Goal: Navigation & Orientation: Find specific page/section

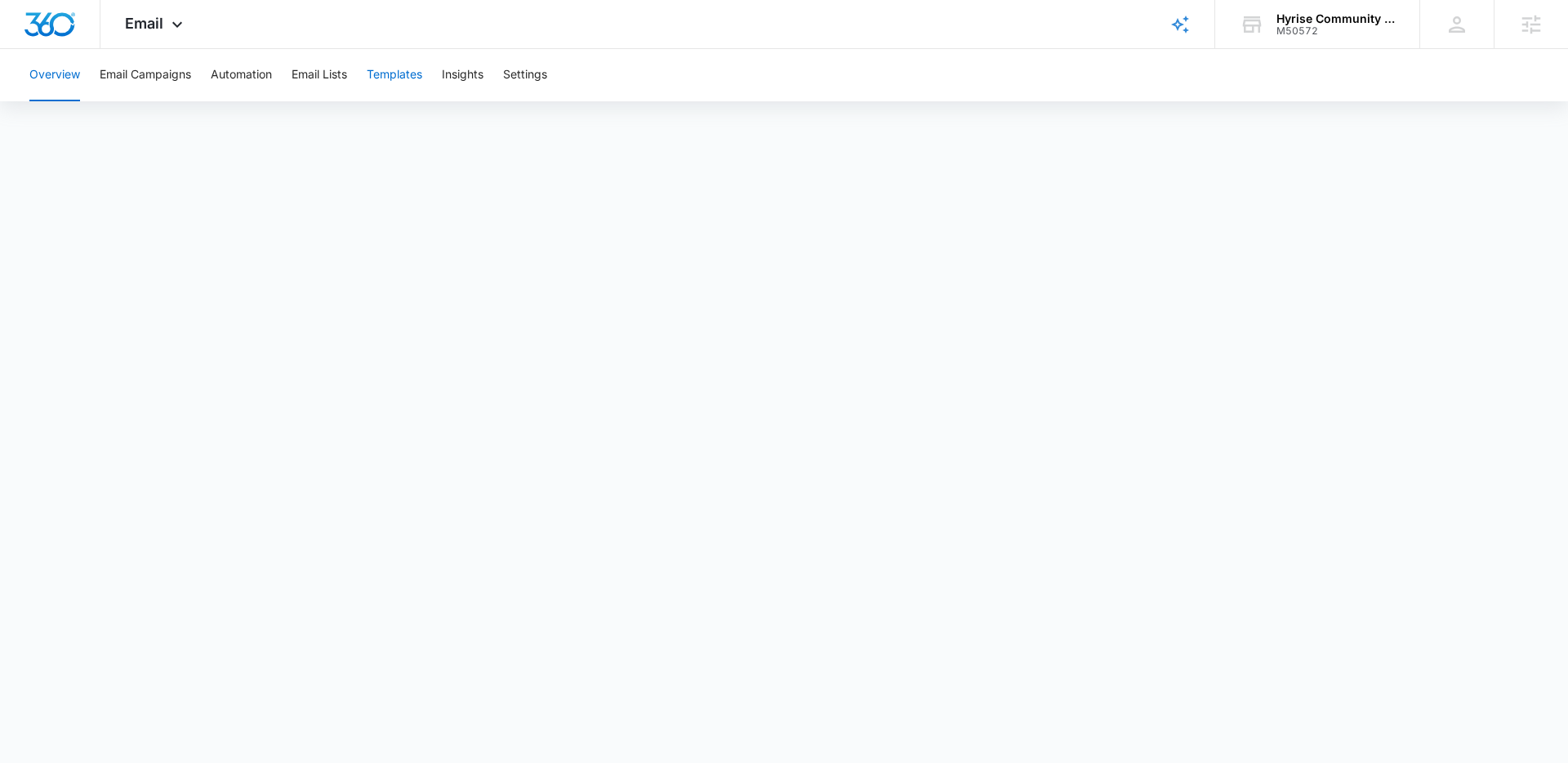
click at [404, 70] on button "Templates" at bounding box center [395, 75] width 56 height 52
click at [175, 29] on icon at bounding box center [177, 28] width 10 height 6
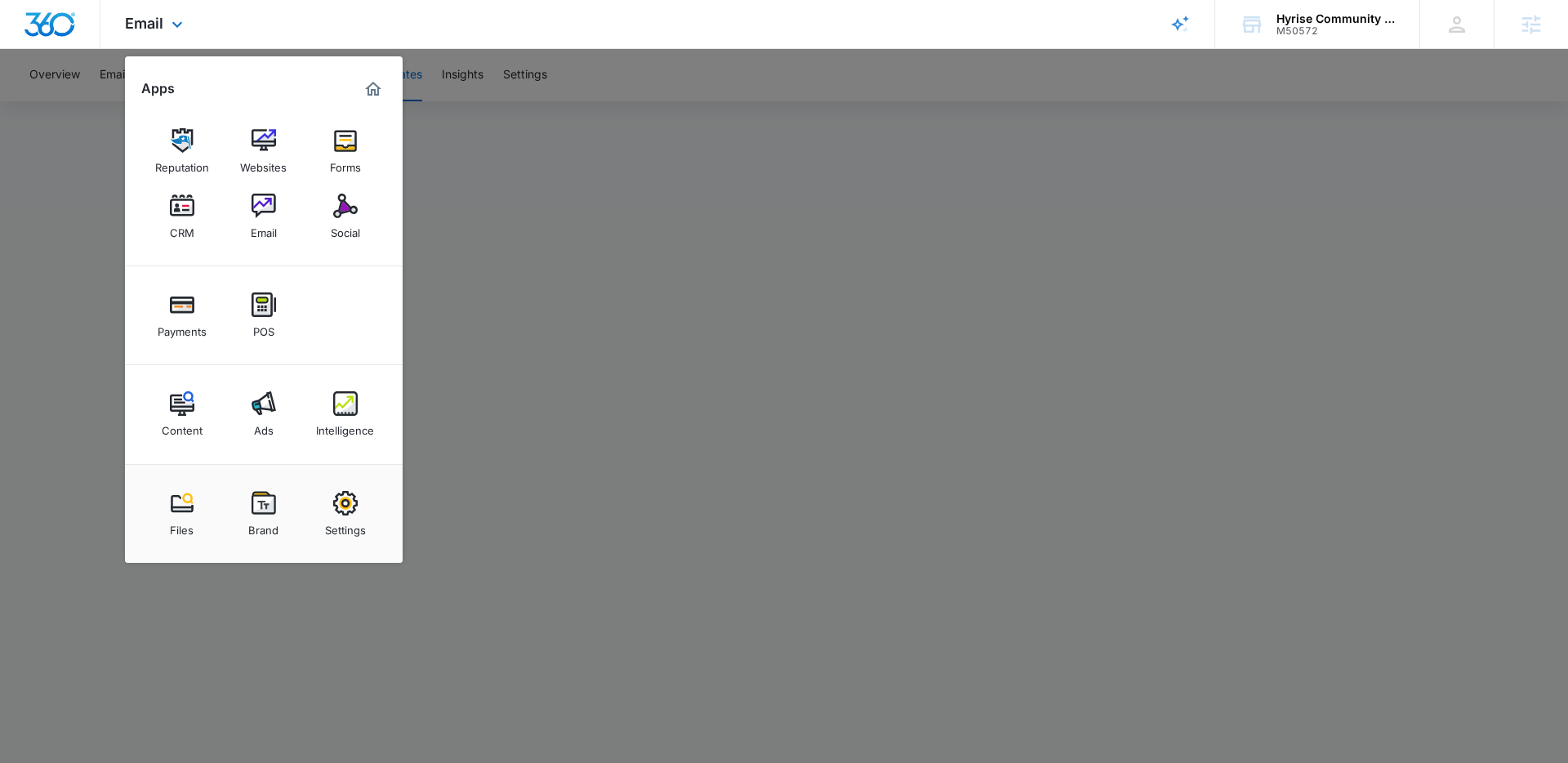
click at [963, 33] on div "Email Apps Reputation Websites Forms CRM Email Social Payments POS Content Ads …" at bounding box center [784, 24] width 1568 height 49
click at [971, 40] on div "Email Apps Reputation Websites Forms CRM Email Social Payments POS Content Ads …" at bounding box center [784, 24] width 1568 height 49
click at [937, 130] on div at bounding box center [784, 381] width 1568 height 763
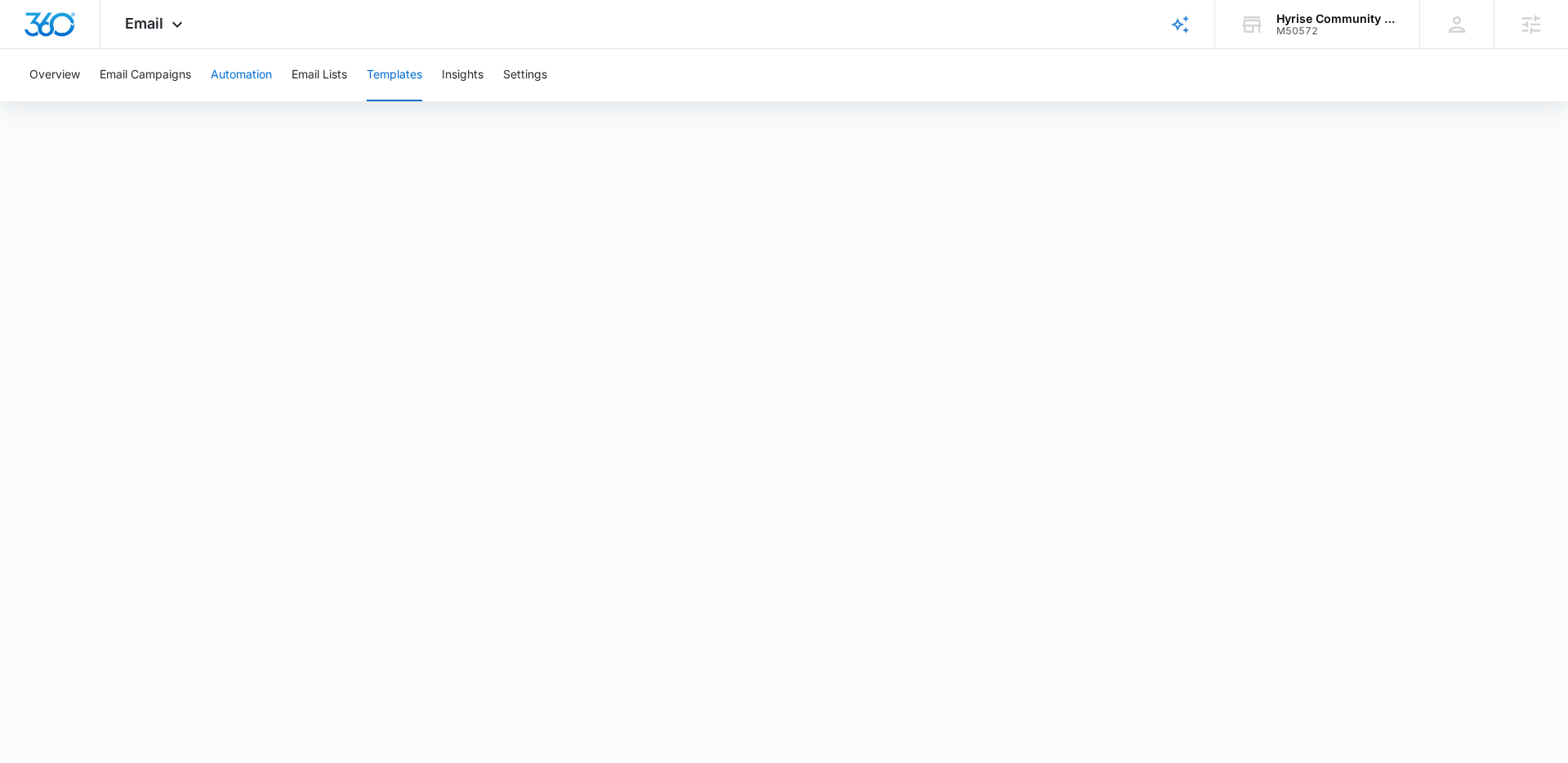
click at [249, 78] on button "Automation" at bounding box center [242, 75] width 62 height 52
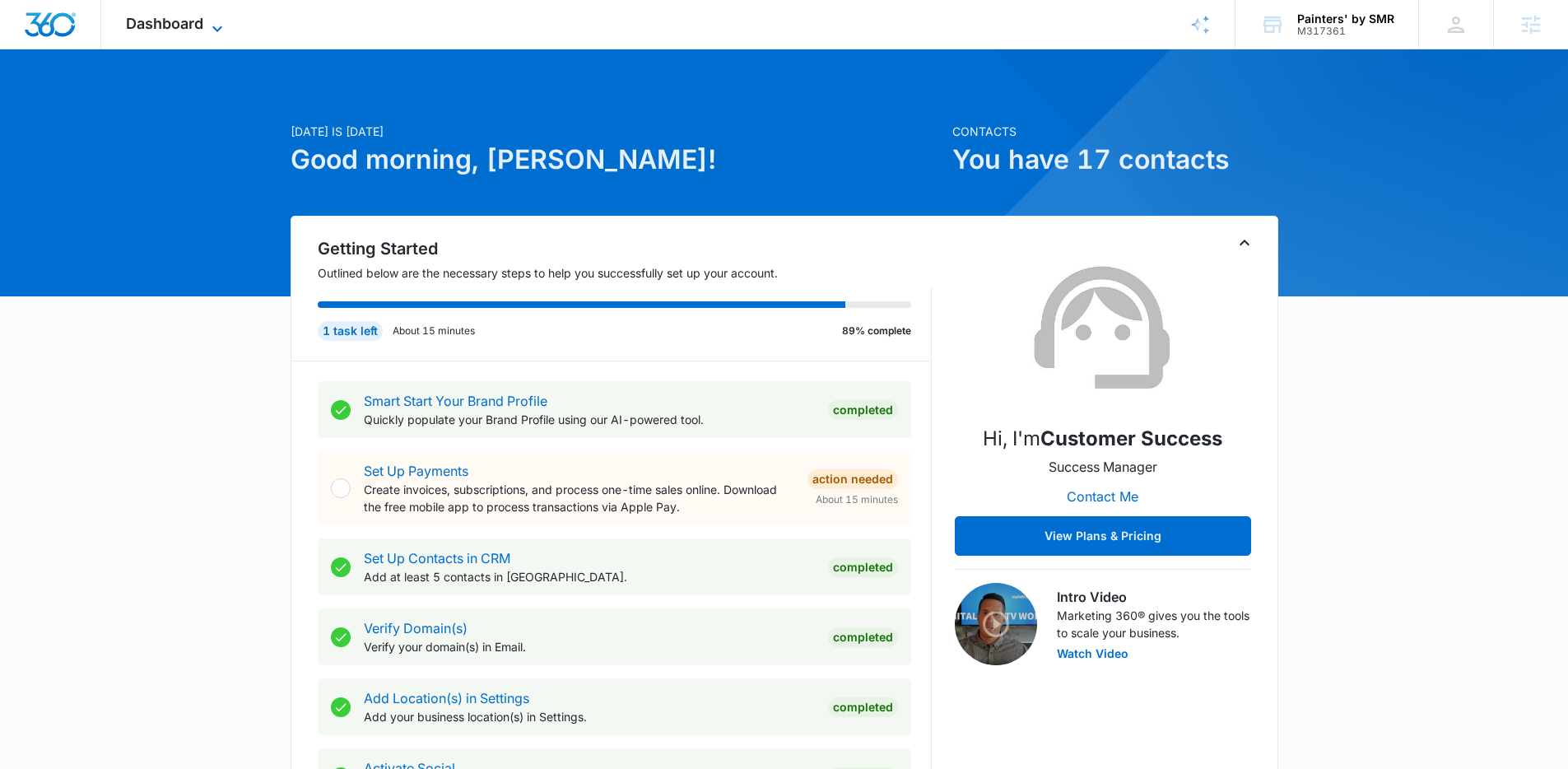
click at [197, 24] on span "Dashboard" at bounding box center [165, 23] width 78 height 17
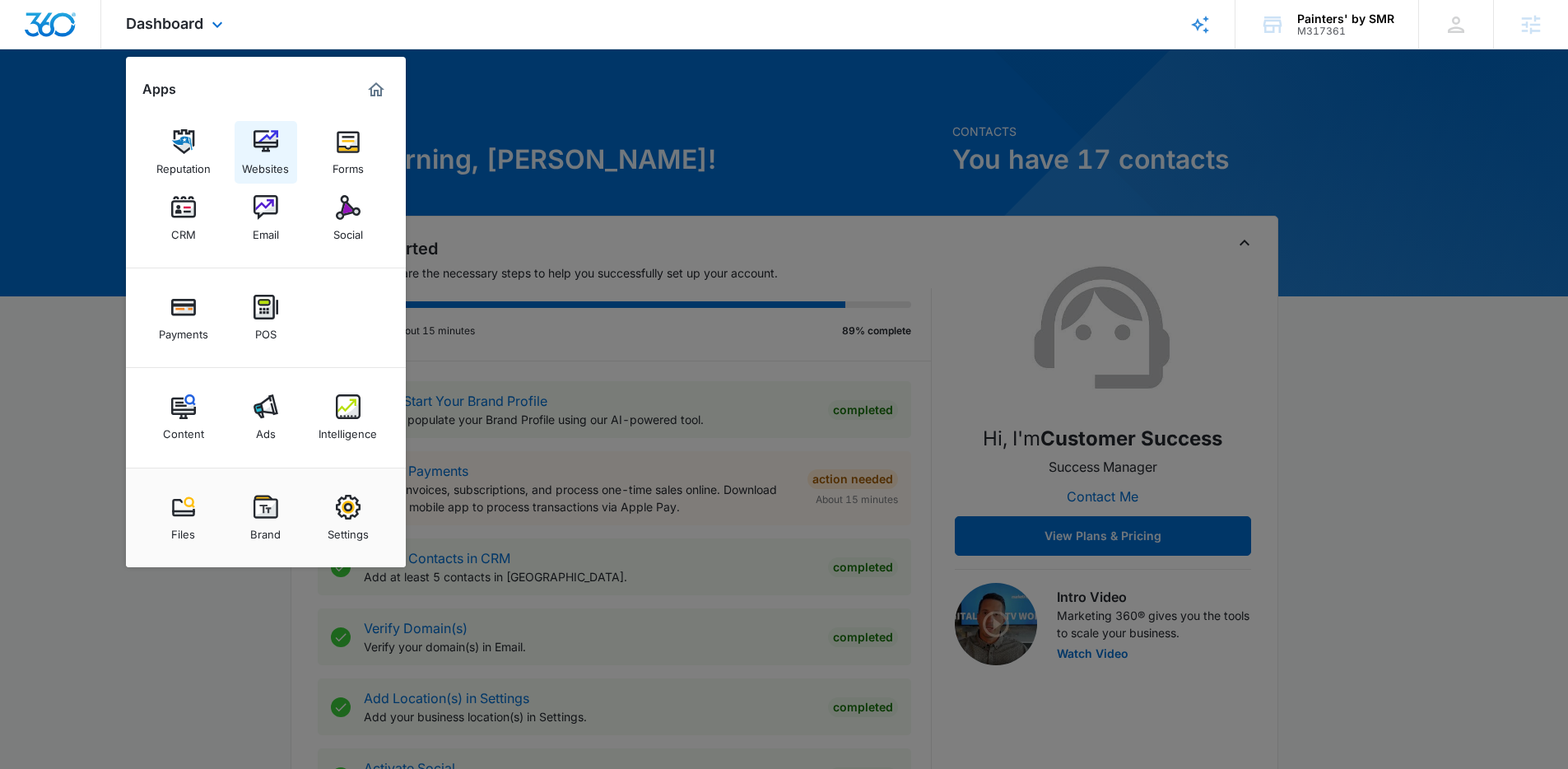
click at [270, 144] on img at bounding box center [265, 141] width 24 height 24
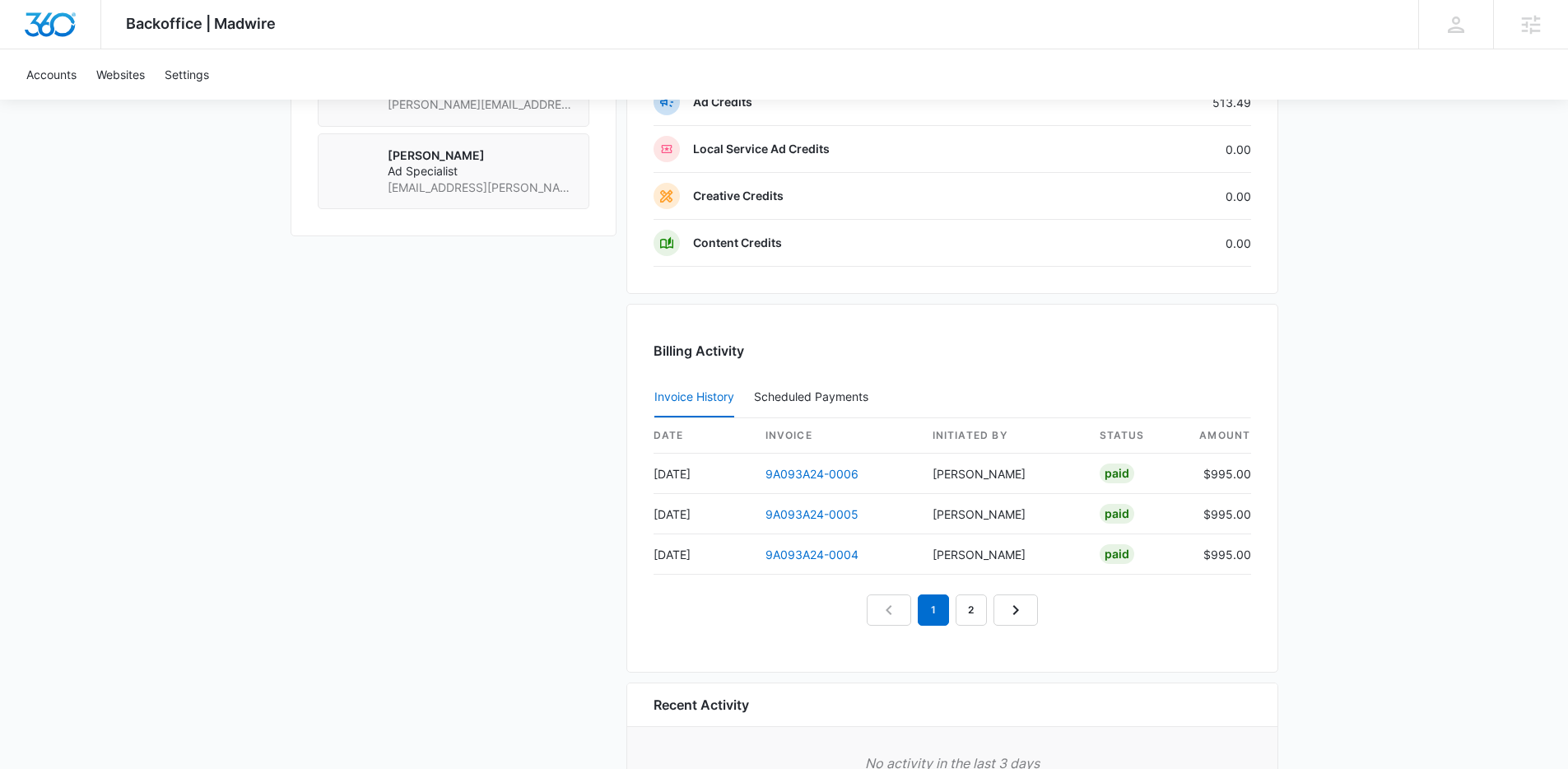
scroll to position [1408, 0]
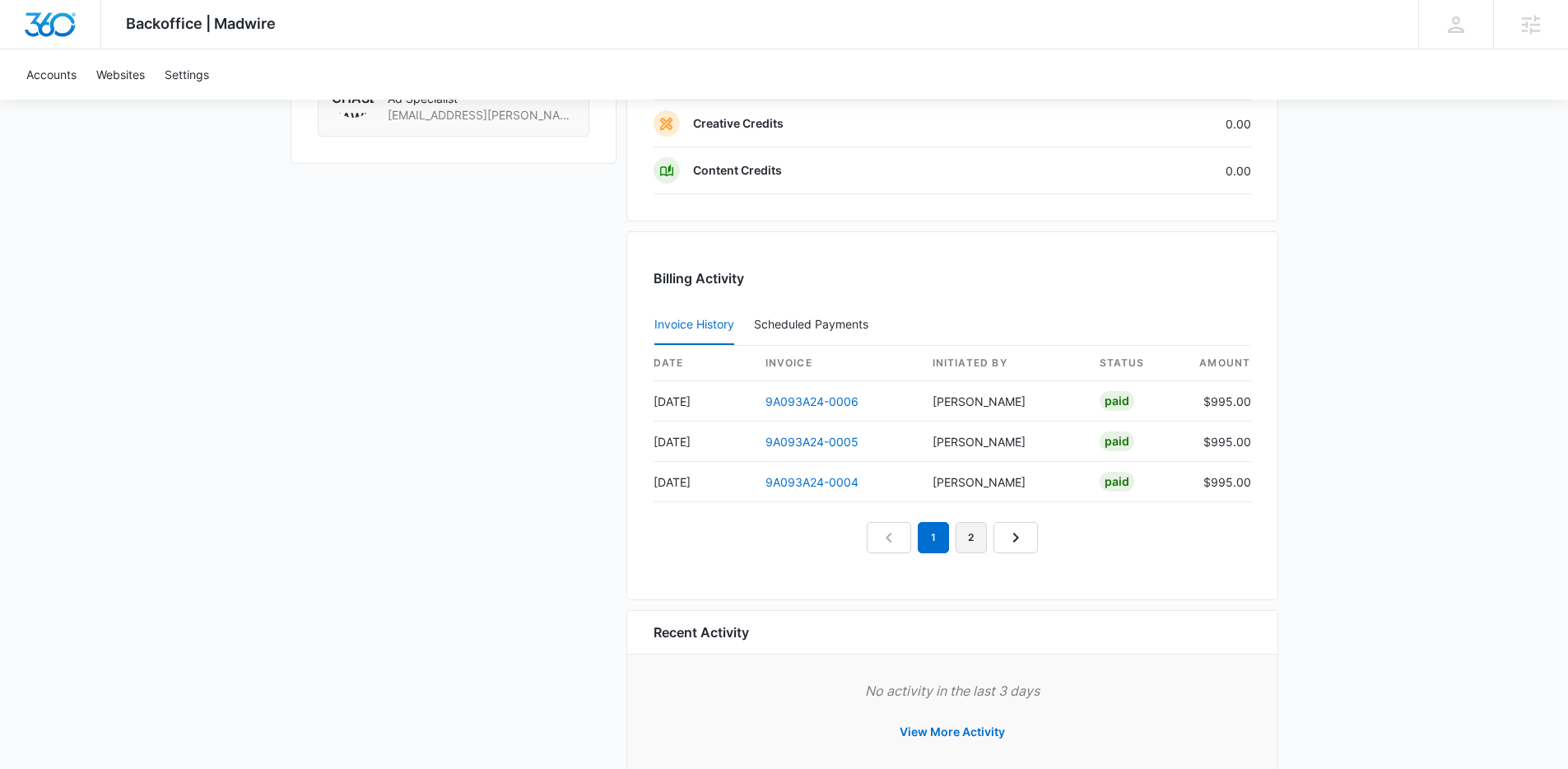
click at [978, 544] on link "2" at bounding box center [971, 537] width 31 height 31
click at [932, 537] on link "1" at bounding box center [933, 537] width 31 height 31
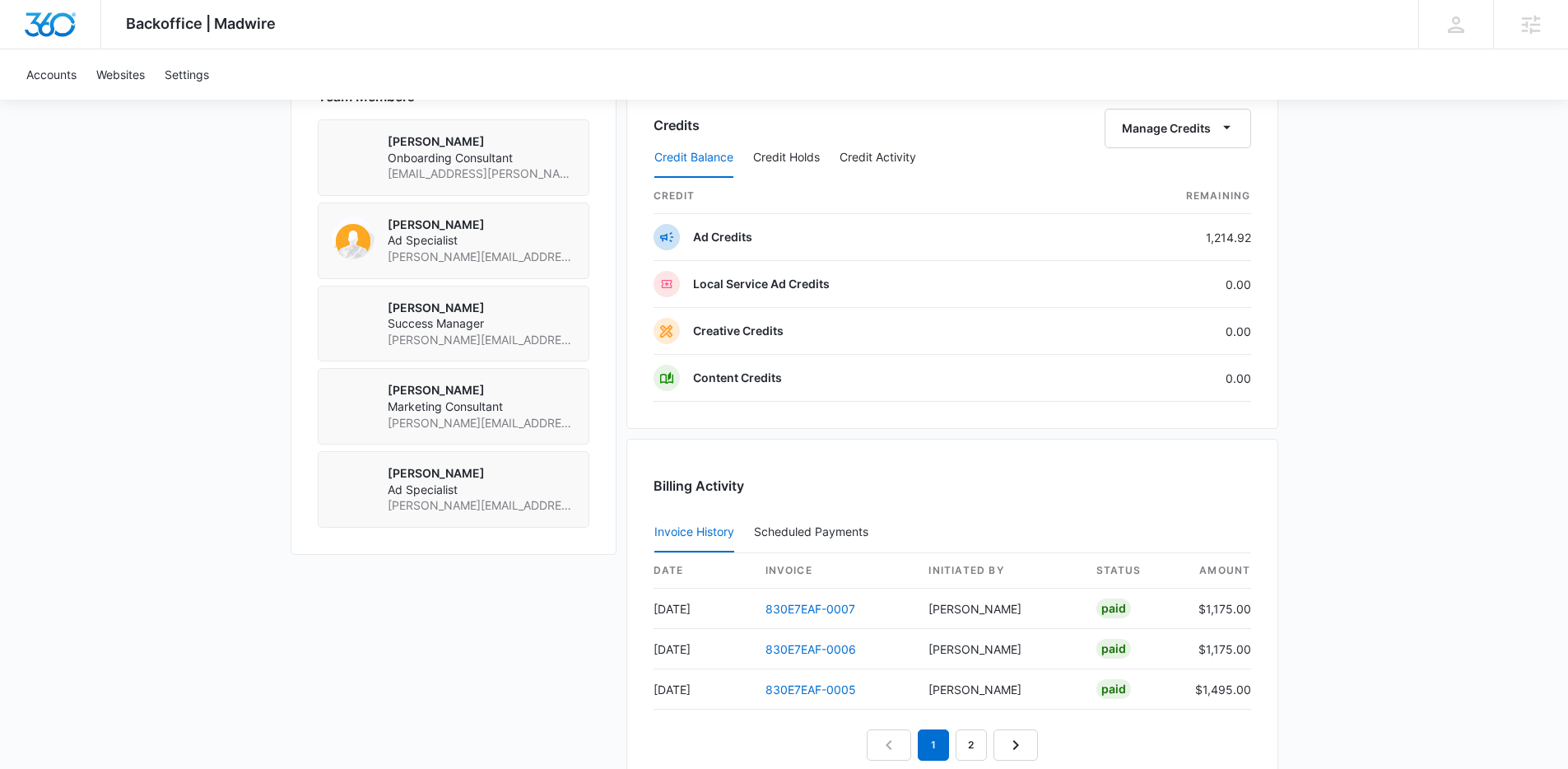
scroll to position [1522, 0]
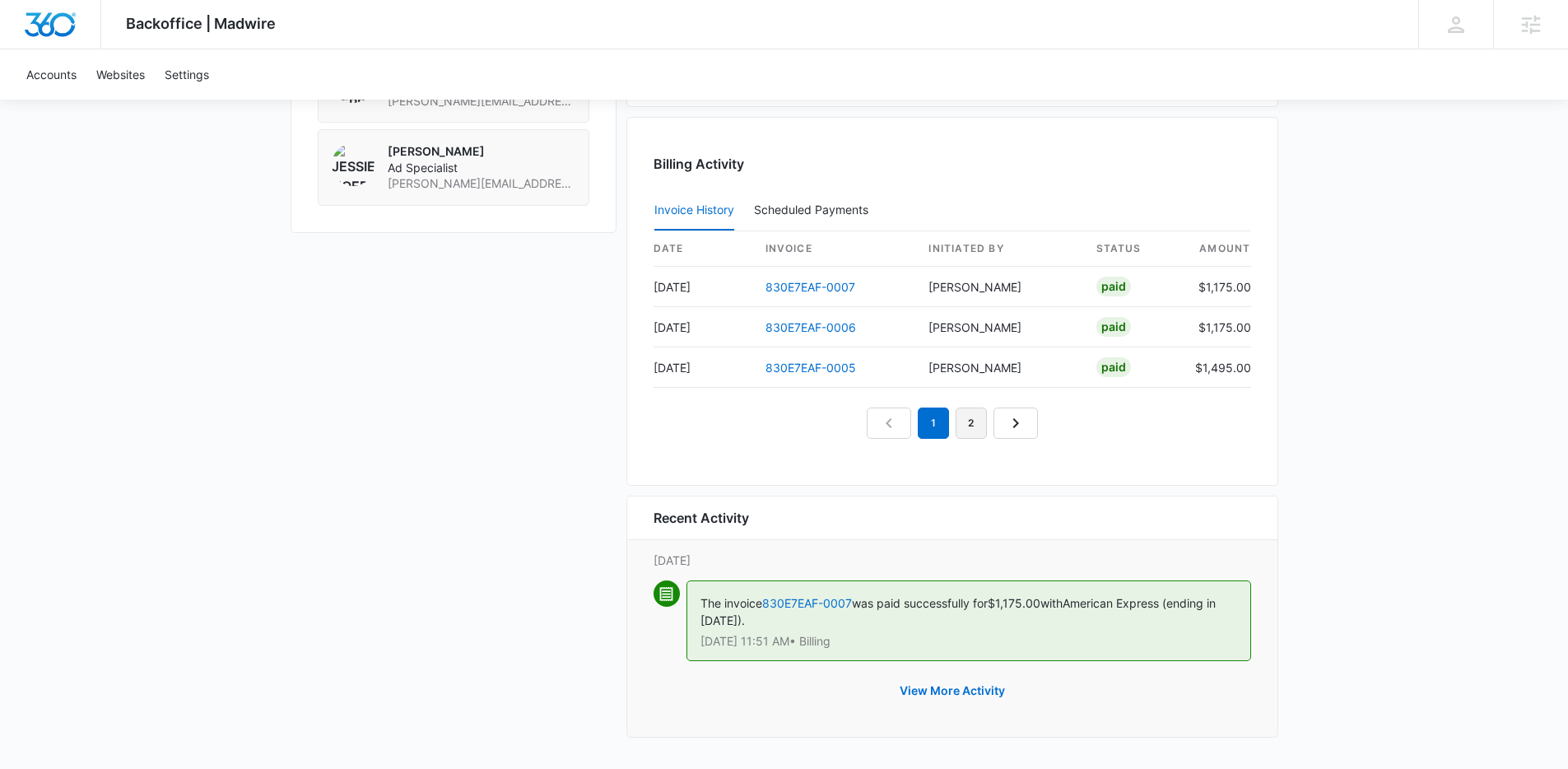
click at [966, 431] on link "2" at bounding box center [971, 423] width 31 height 31
click at [904, 421] on link "1" at bounding box center [915, 423] width 31 height 31
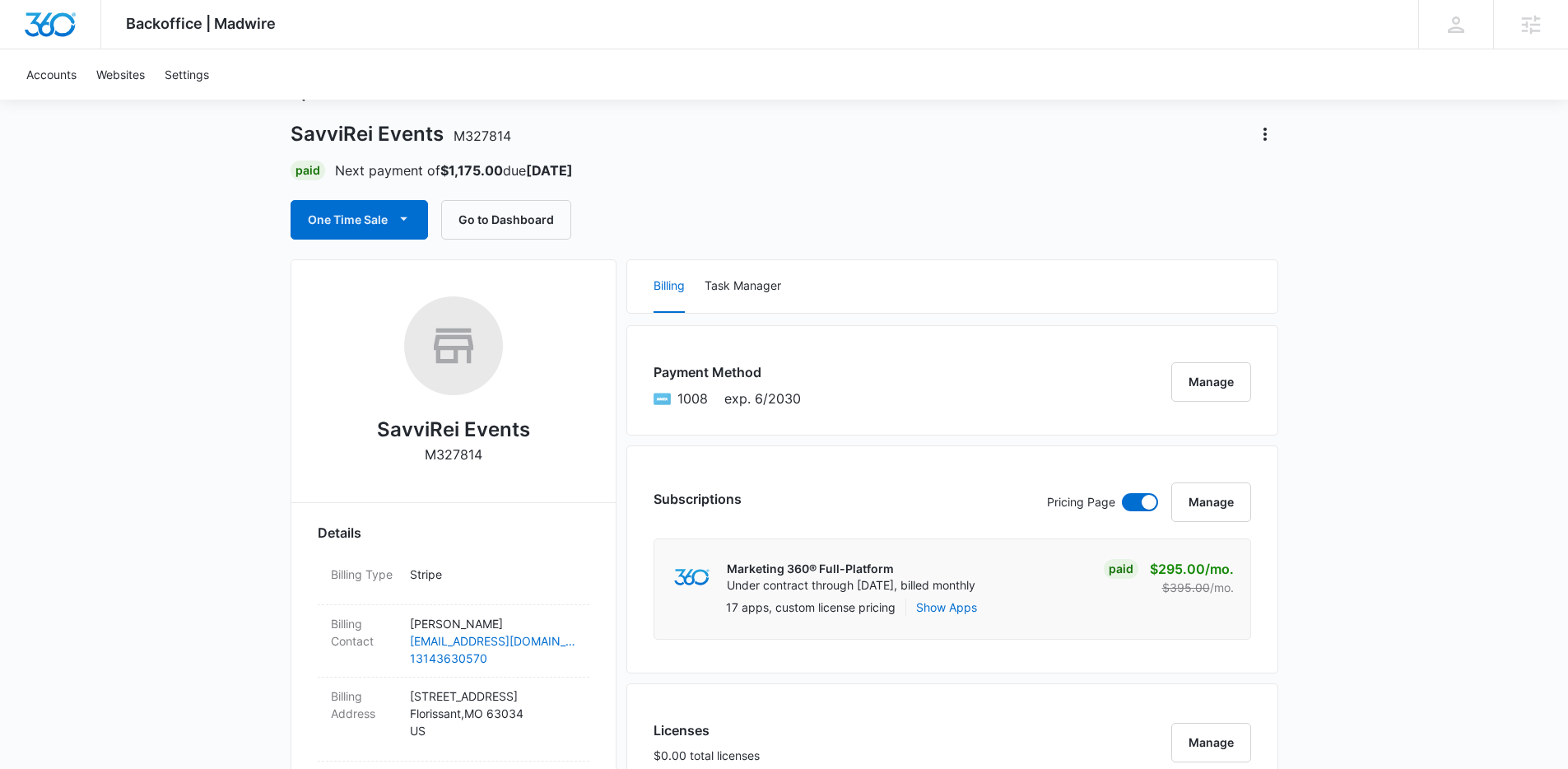
scroll to position [0, 0]
